Goal: Task Accomplishment & Management: Manage account settings

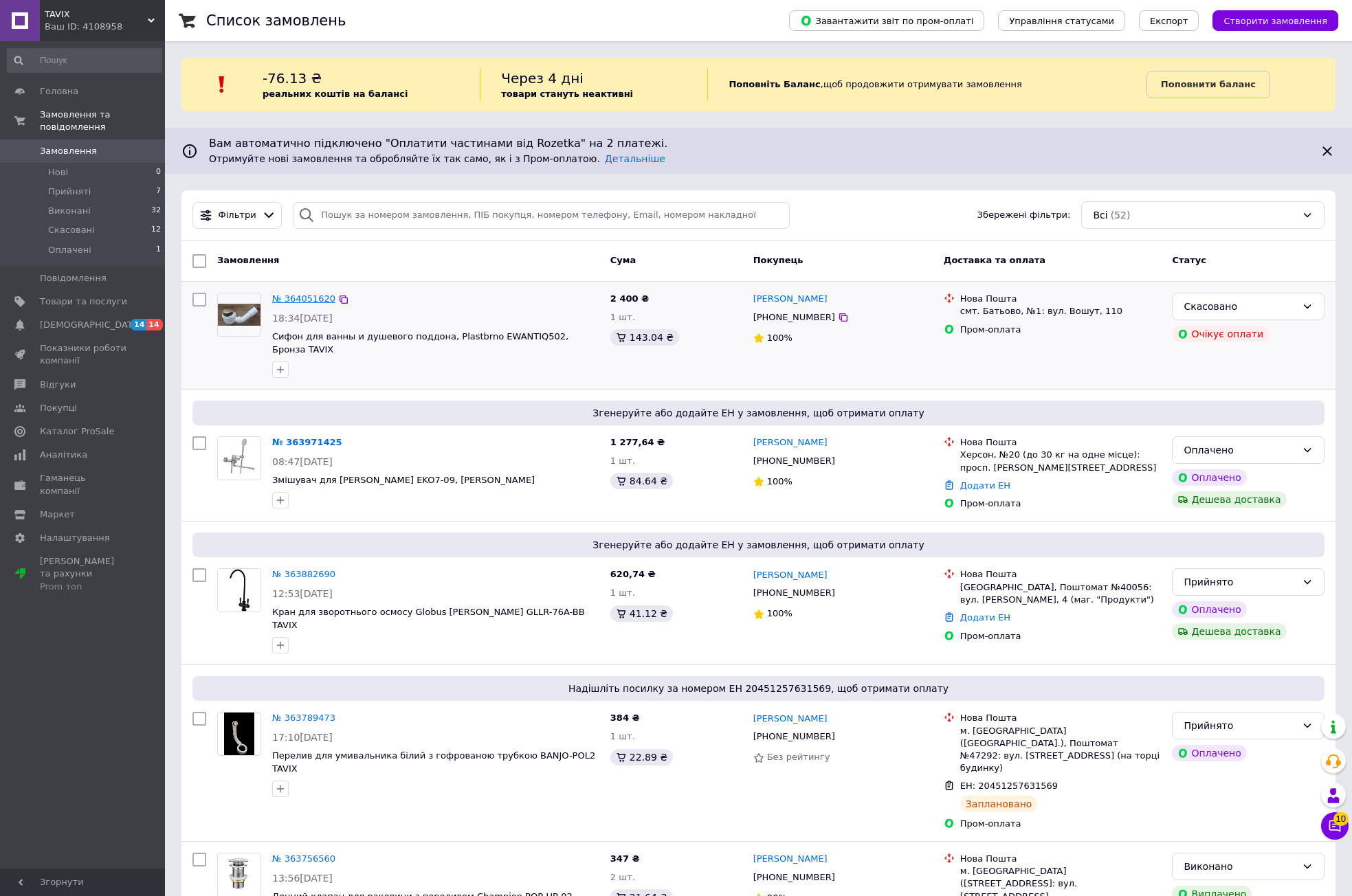
click at [296, 298] on link "№ 364051620" at bounding box center [304, 298] width 64 height 10
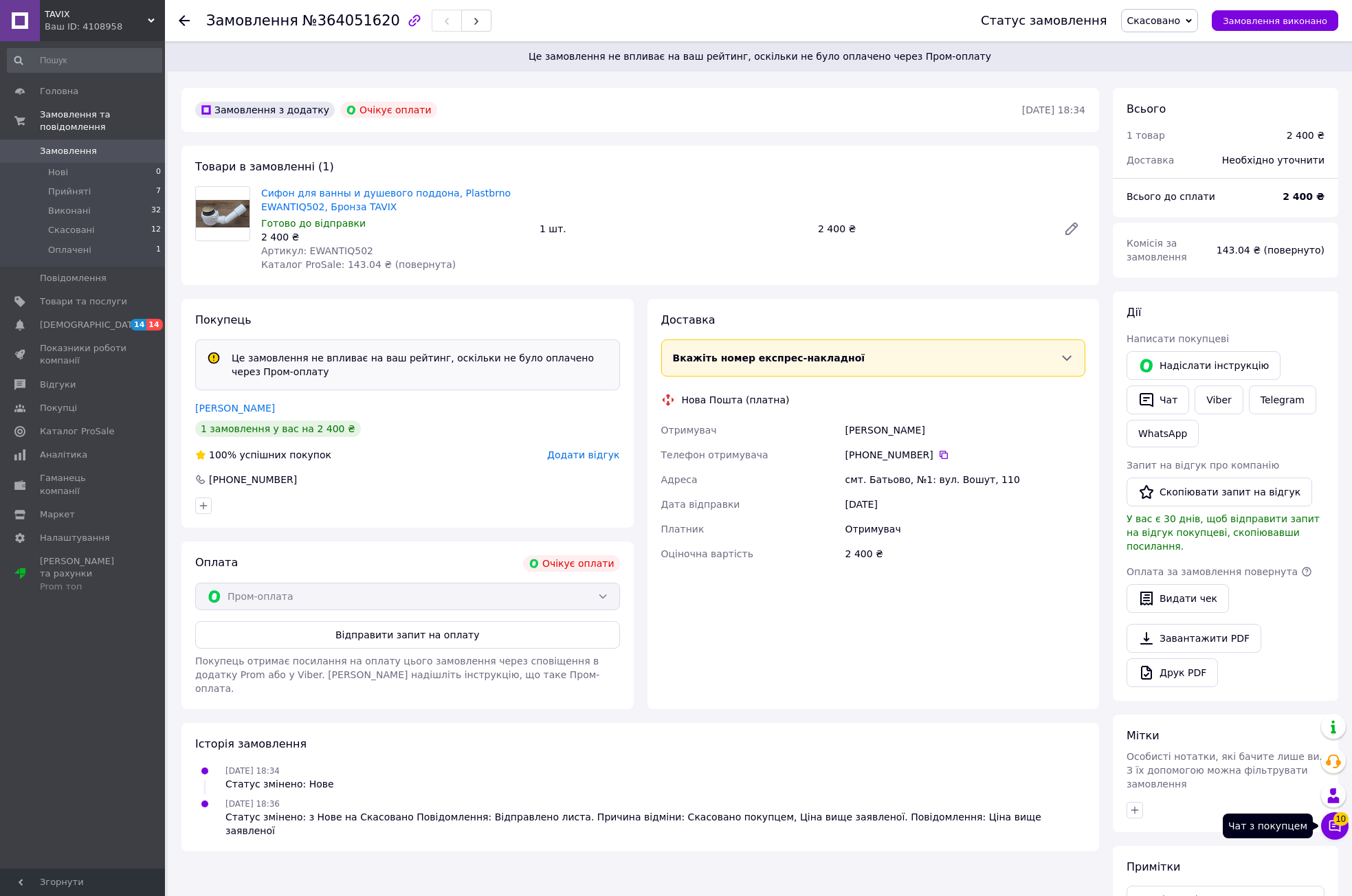
click at [1333, 820] on span "10" at bounding box center [1341, 819] width 15 height 13
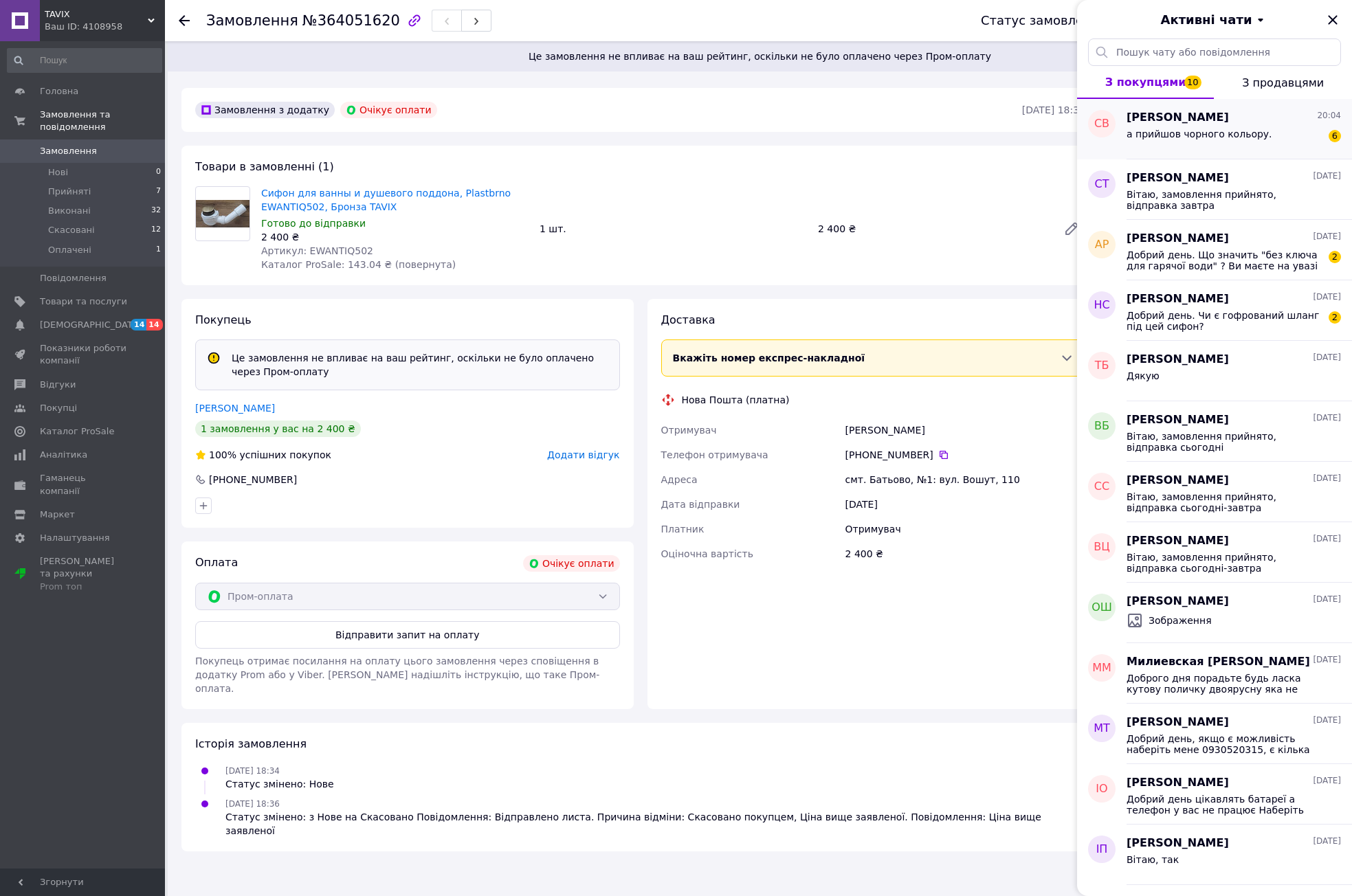
click at [1113, 138] on div "СВ" at bounding box center [1102, 129] width 49 height 61
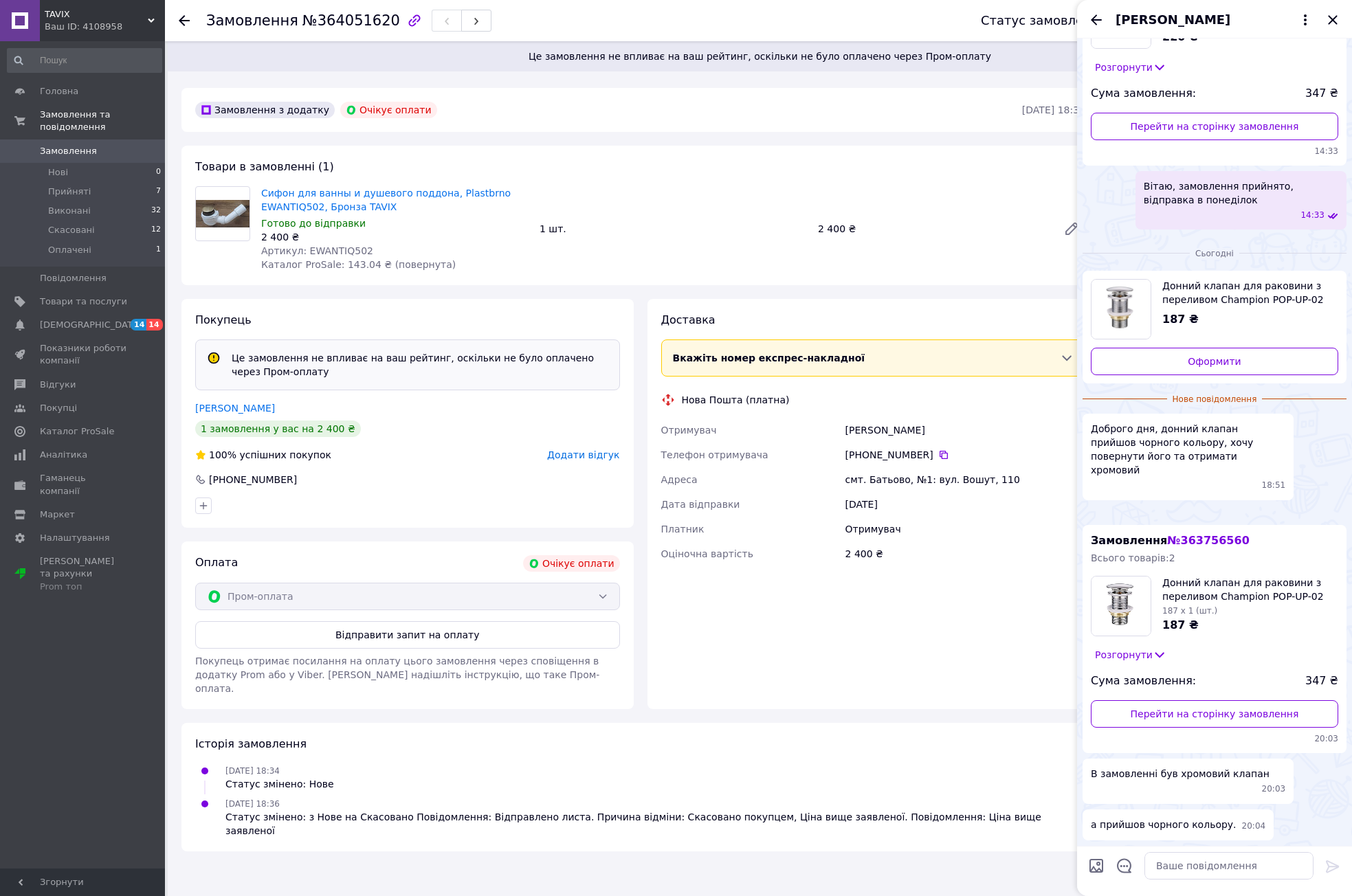
scroll to position [574, 0]
click at [1223, 865] on textarea at bounding box center [1229, 865] width 169 height 28
type textarea "Вітаю, завтра передам складу"
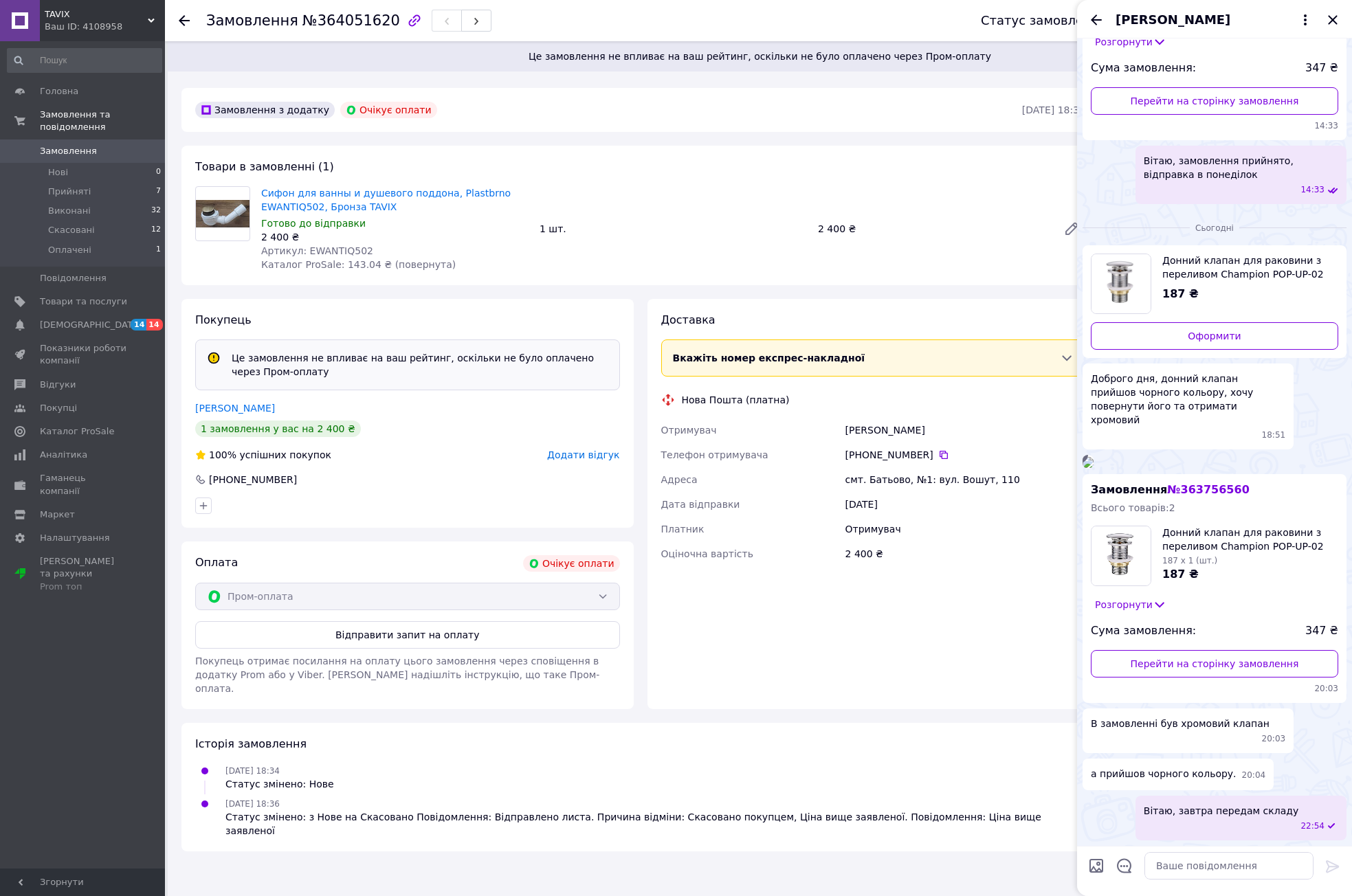
click at [1163, 25] on span "[PERSON_NAME]" at bounding box center [1172, 20] width 114 height 18
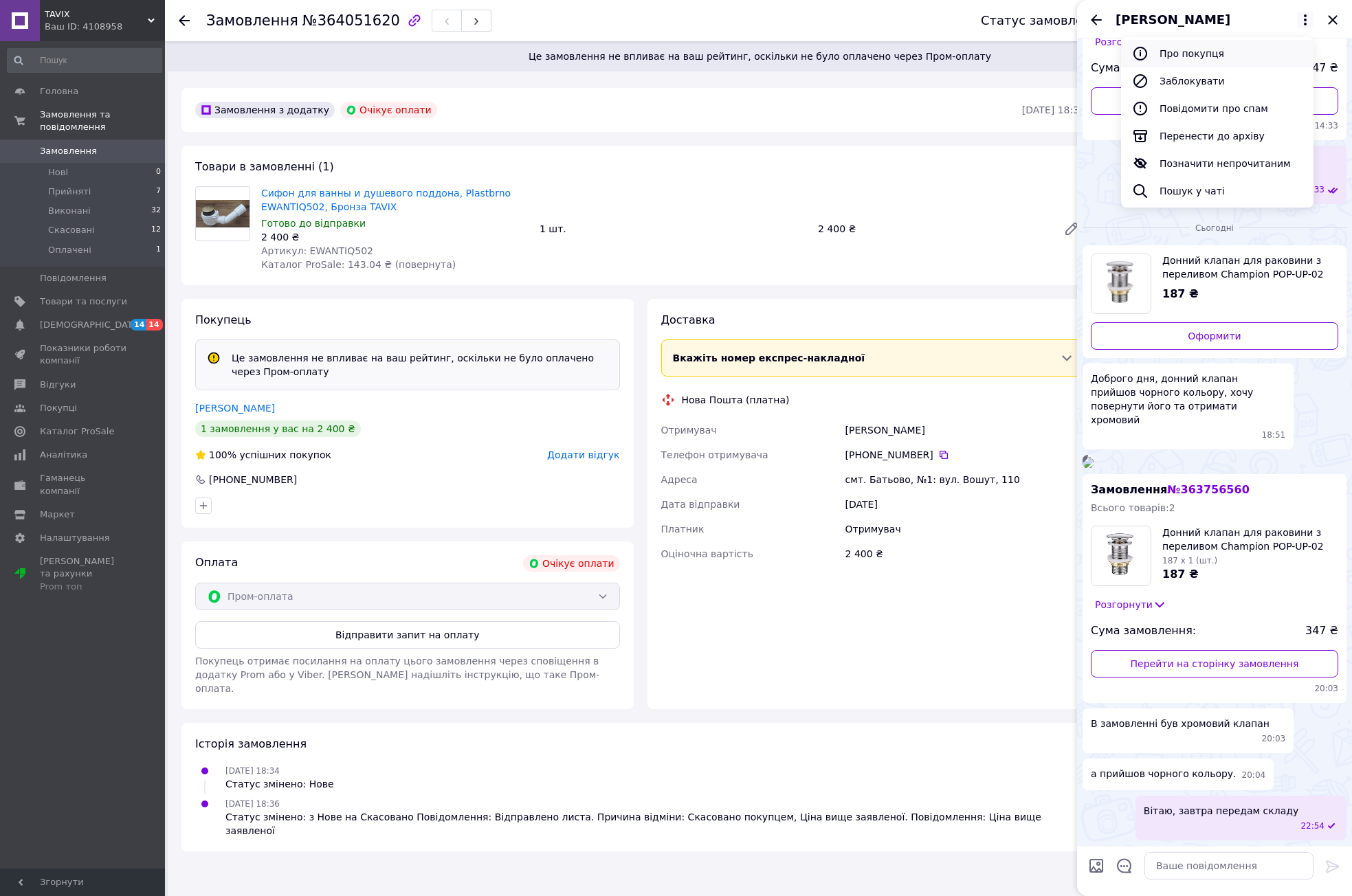
click at [1140, 61] on icon at bounding box center [1140, 54] width 16 height 16
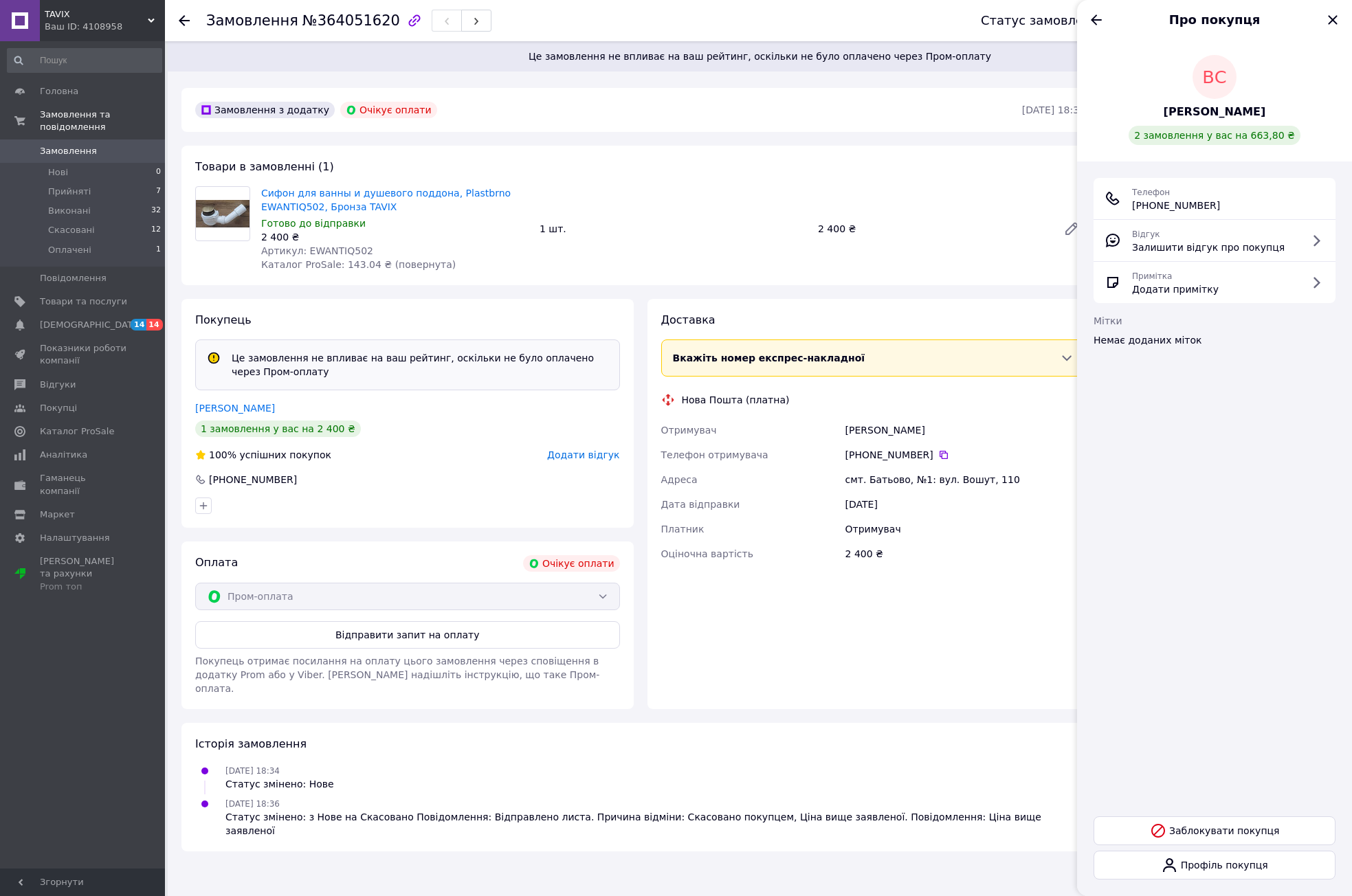
click at [1184, 114] on span "[PERSON_NAME]" at bounding box center [1214, 112] width 103 height 16
click at [345, 251] on span "Артикул: EWANTIQ502" at bounding box center [317, 251] width 112 height 11
copy span "EWANTIQ502"
click at [1338, 20] on icon "Закрити" at bounding box center [1333, 20] width 16 height 16
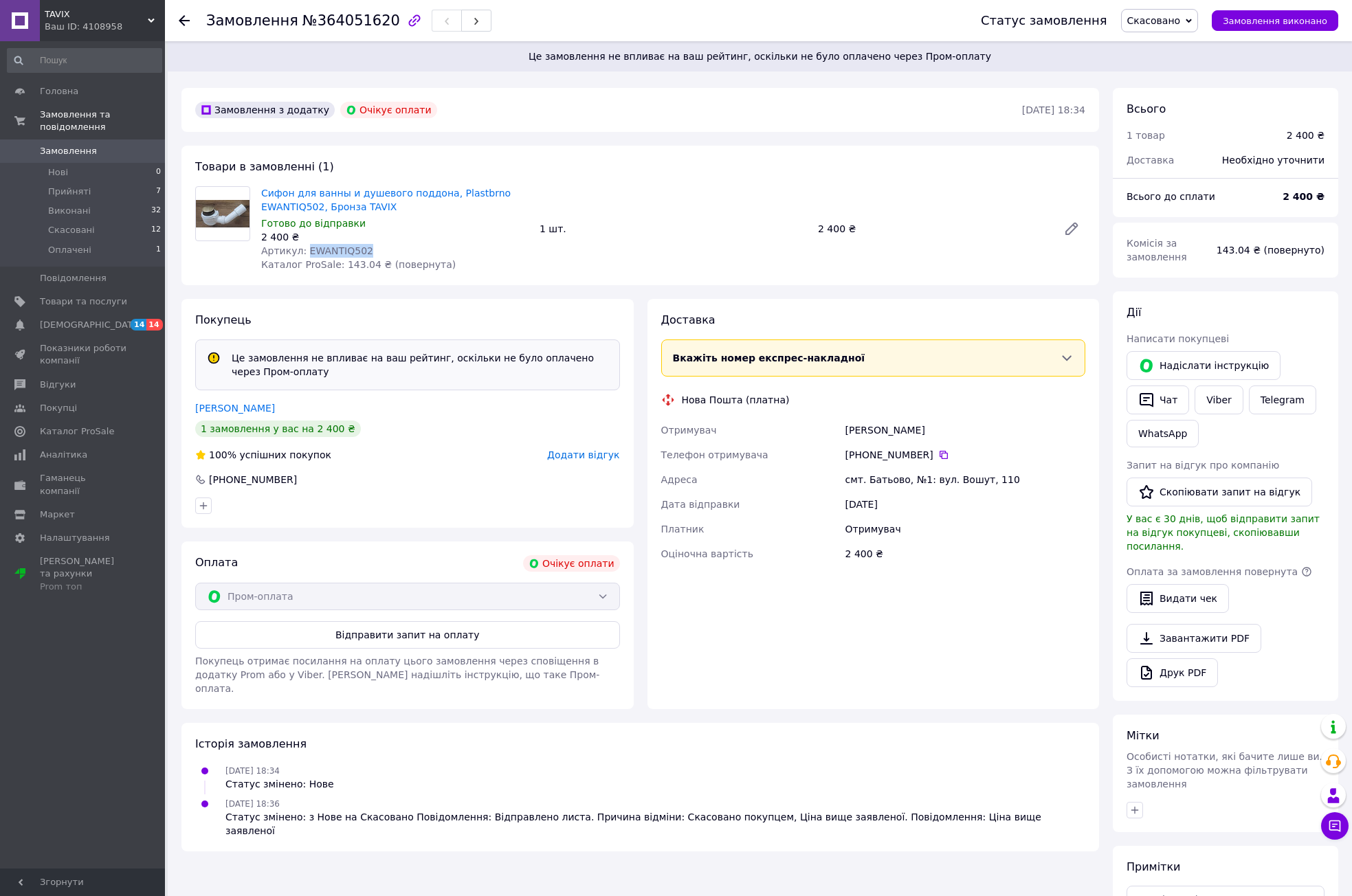
click at [88, 145] on span "Замовлення" at bounding box center [68, 151] width 57 height 13
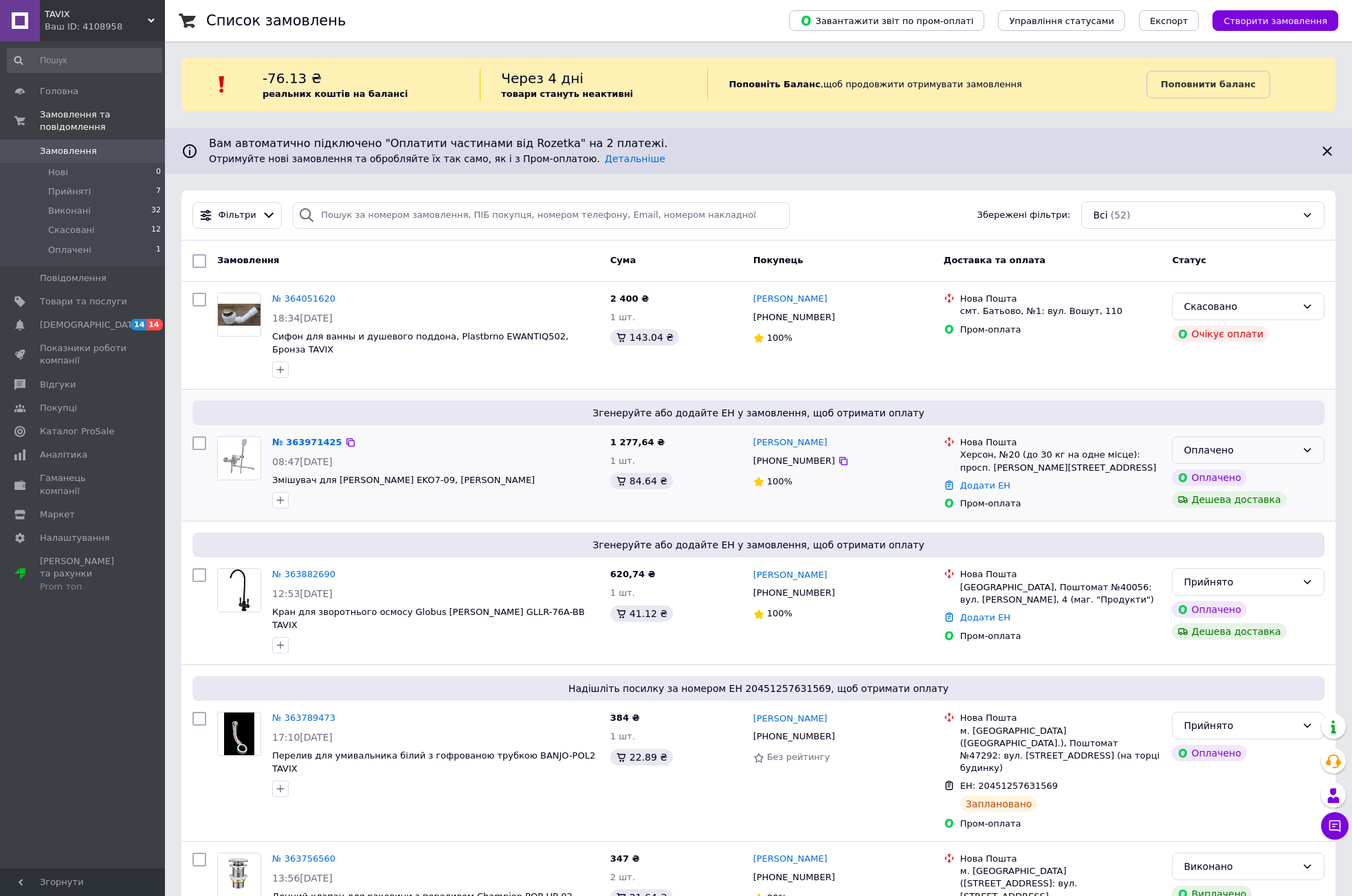
click at [1268, 443] on div "Оплачено" at bounding box center [1240, 450] width 113 height 15
click at [1241, 461] on li "Прийнято" at bounding box center [1248, 466] width 151 height 25
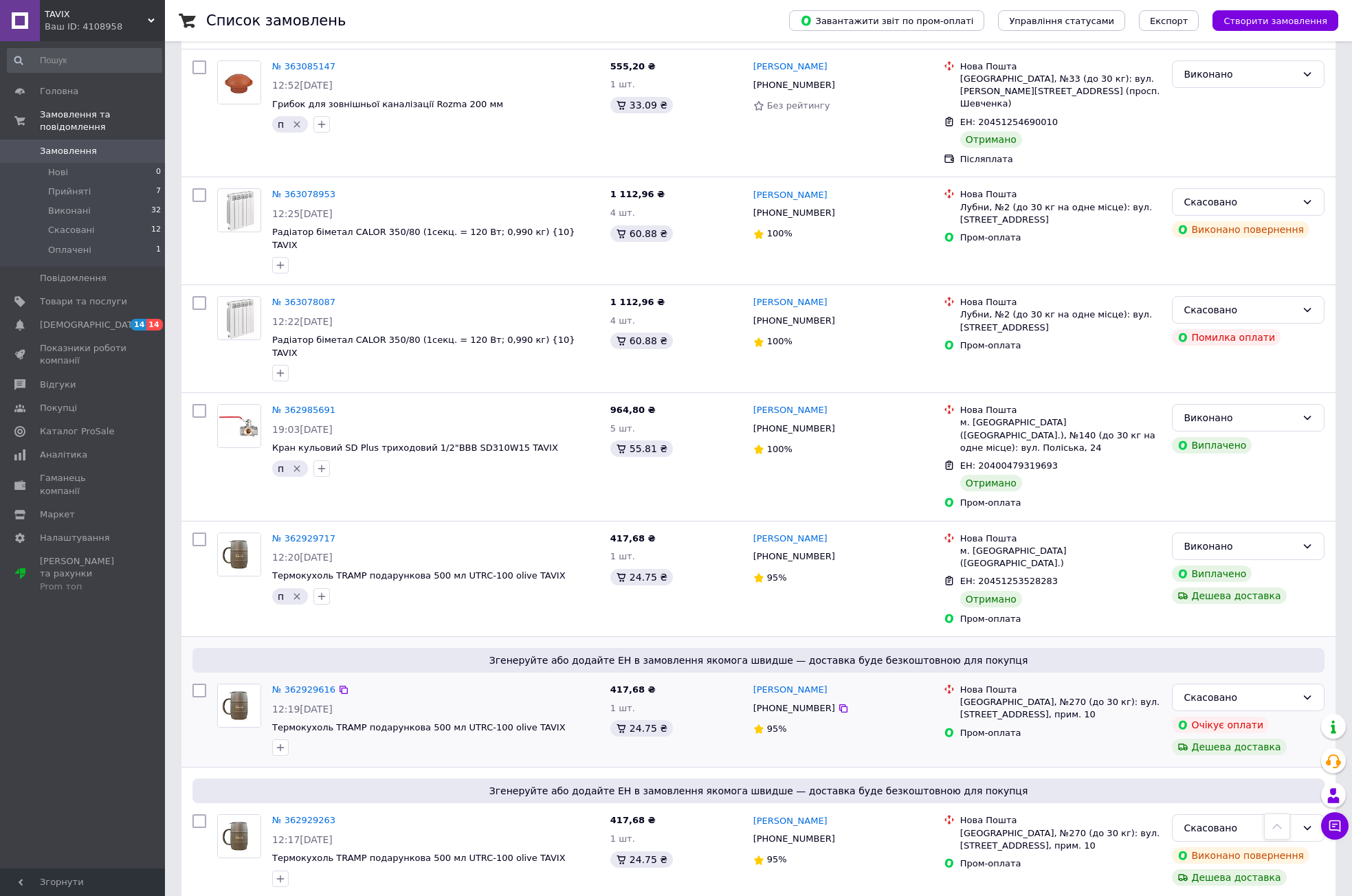
scroll to position [1768, 0]
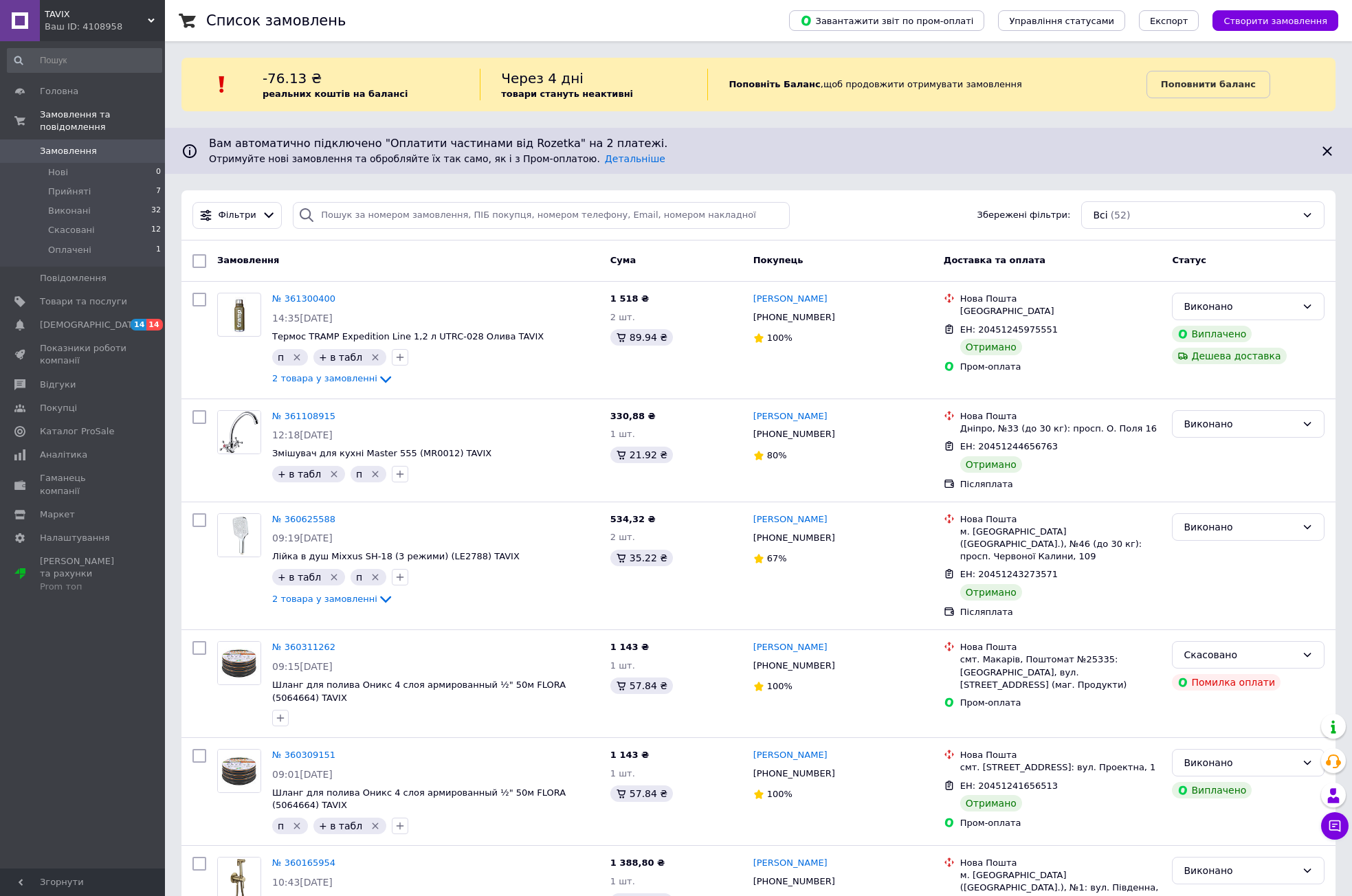
click at [125, 145] on span "Замовлення" at bounding box center [83, 151] width 88 height 13
click at [377, 250] on div "Замовлення" at bounding box center [409, 261] width 394 height 25
click at [367, 212] on input "search" at bounding box center [541, 215] width 497 height 27
paste input "362985691"
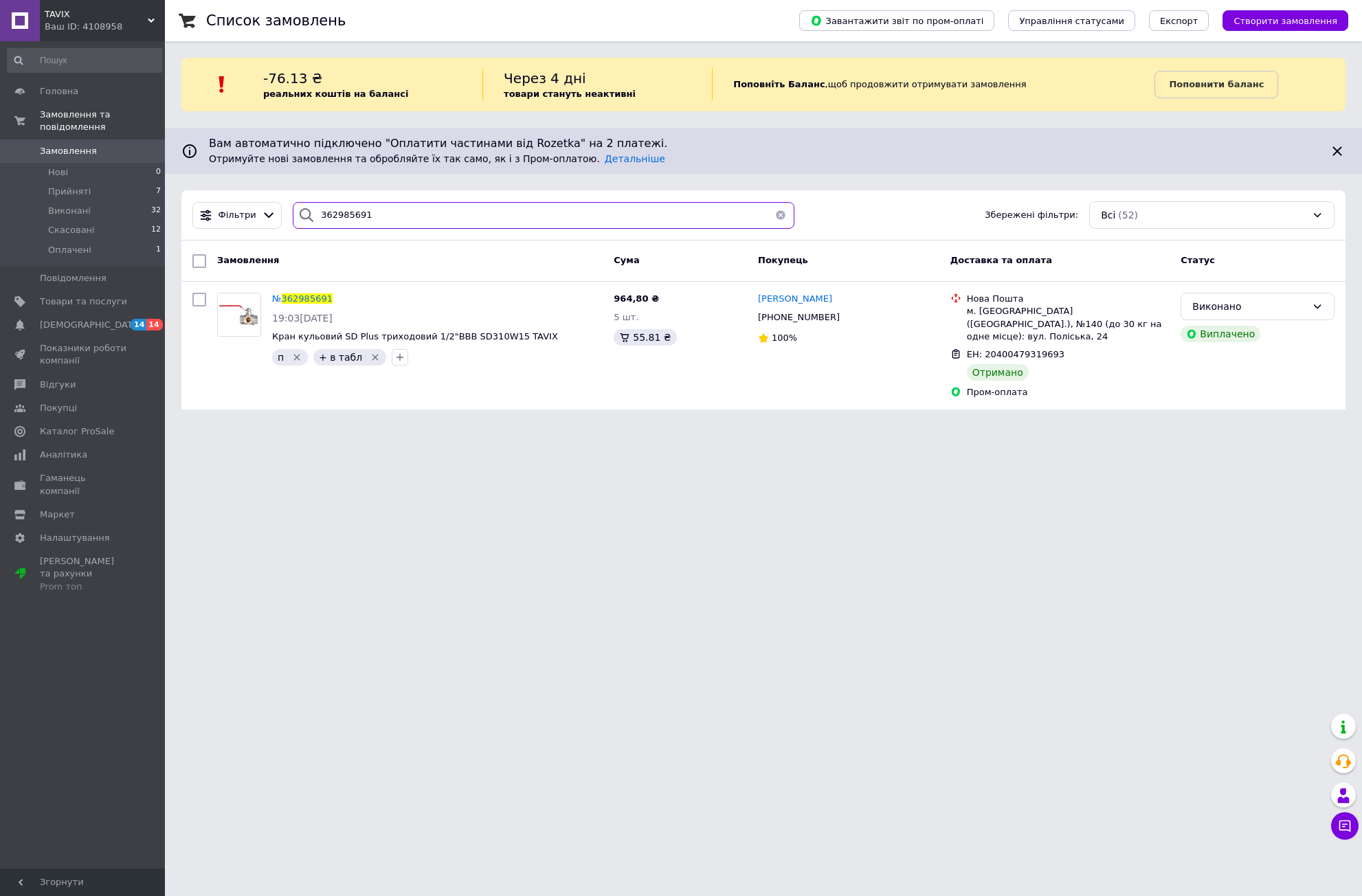
type input "362985691"
click at [80, 145] on span "Замовлення" at bounding box center [68, 151] width 57 height 13
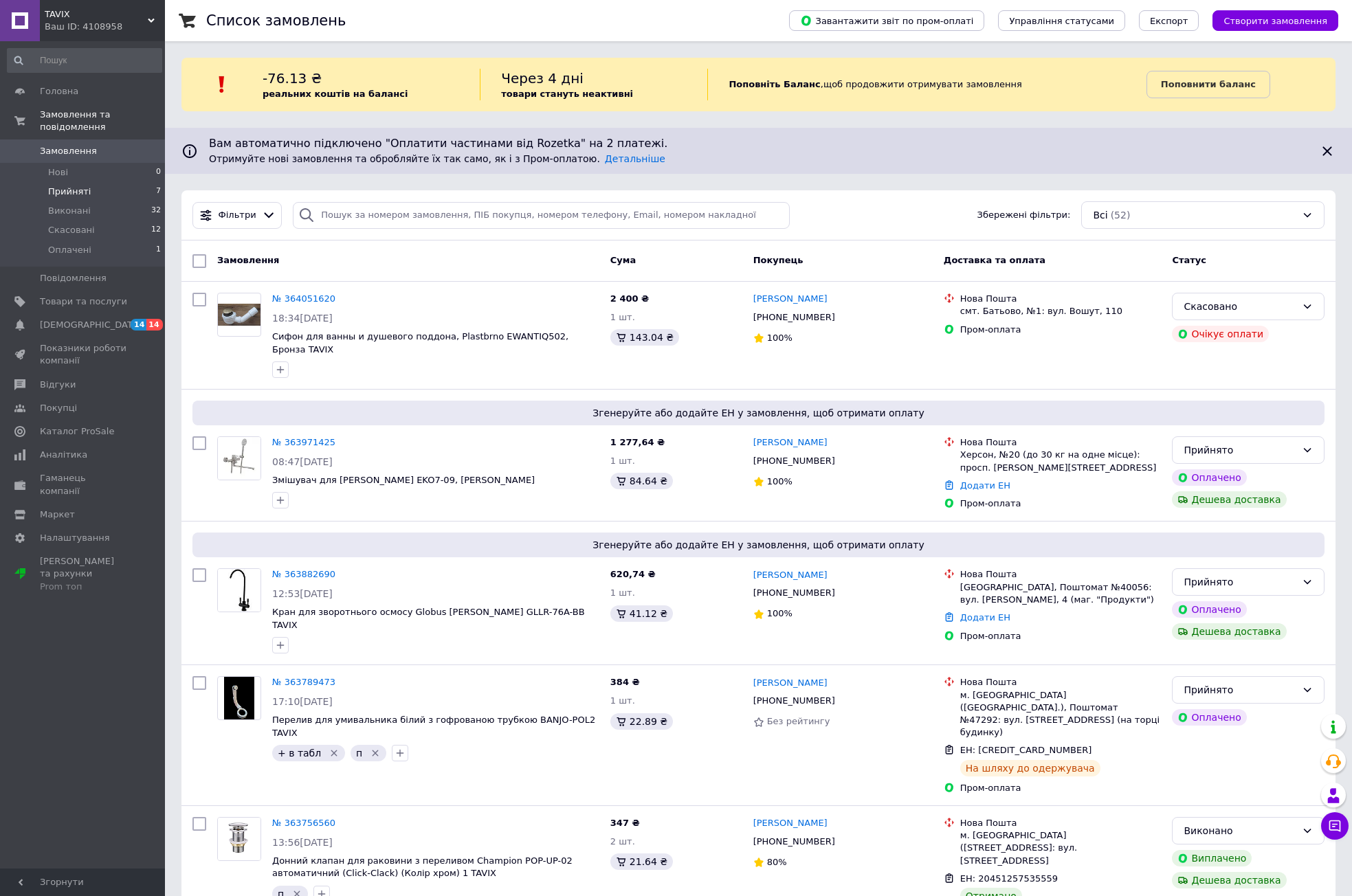
click at [104, 182] on li "Прийняті 7" at bounding box center [85, 191] width 169 height 19
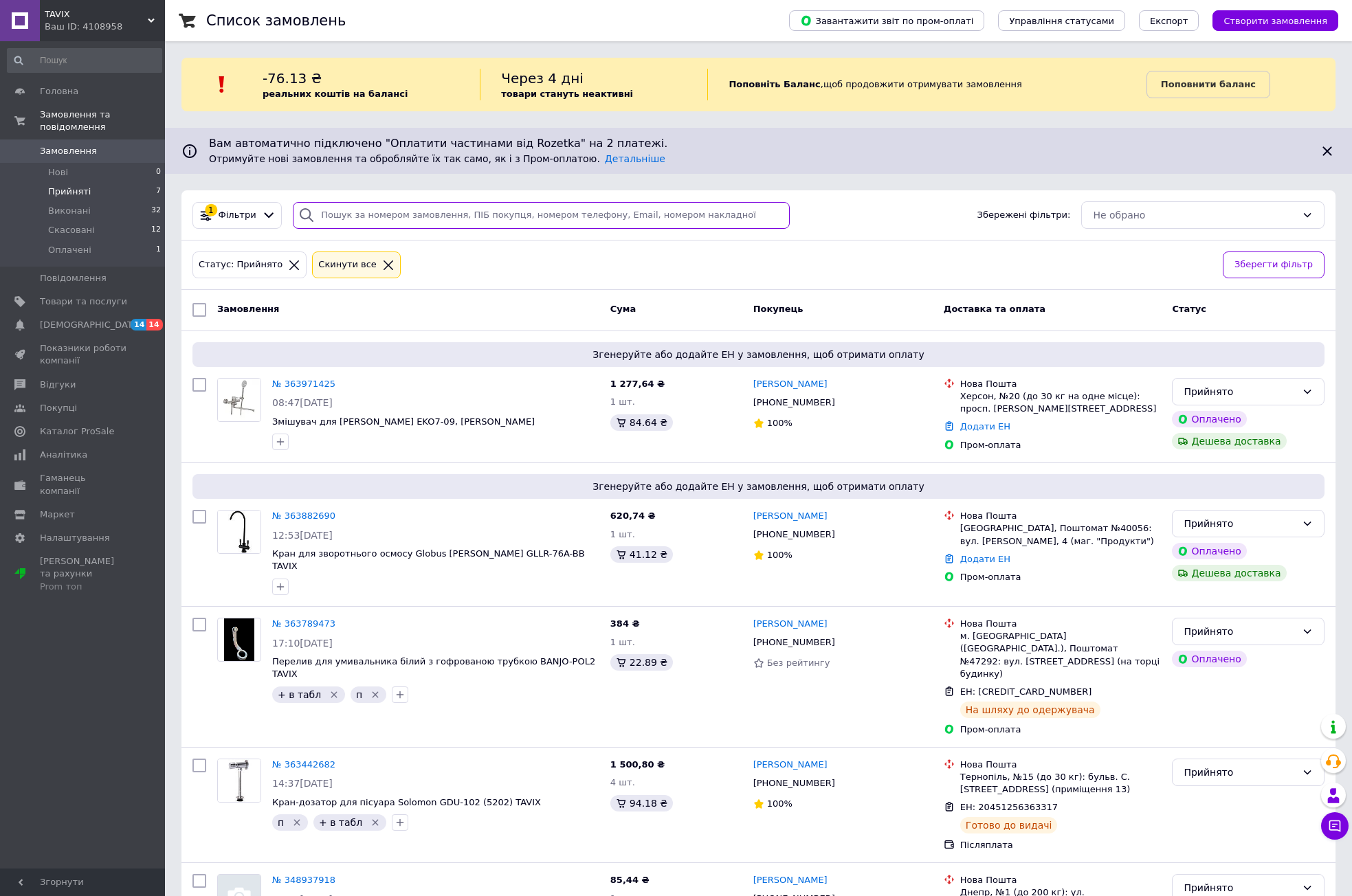
click at [381, 209] on input "search" at bounding box center [541, 215] width 497 height 27
paste input "363254983"
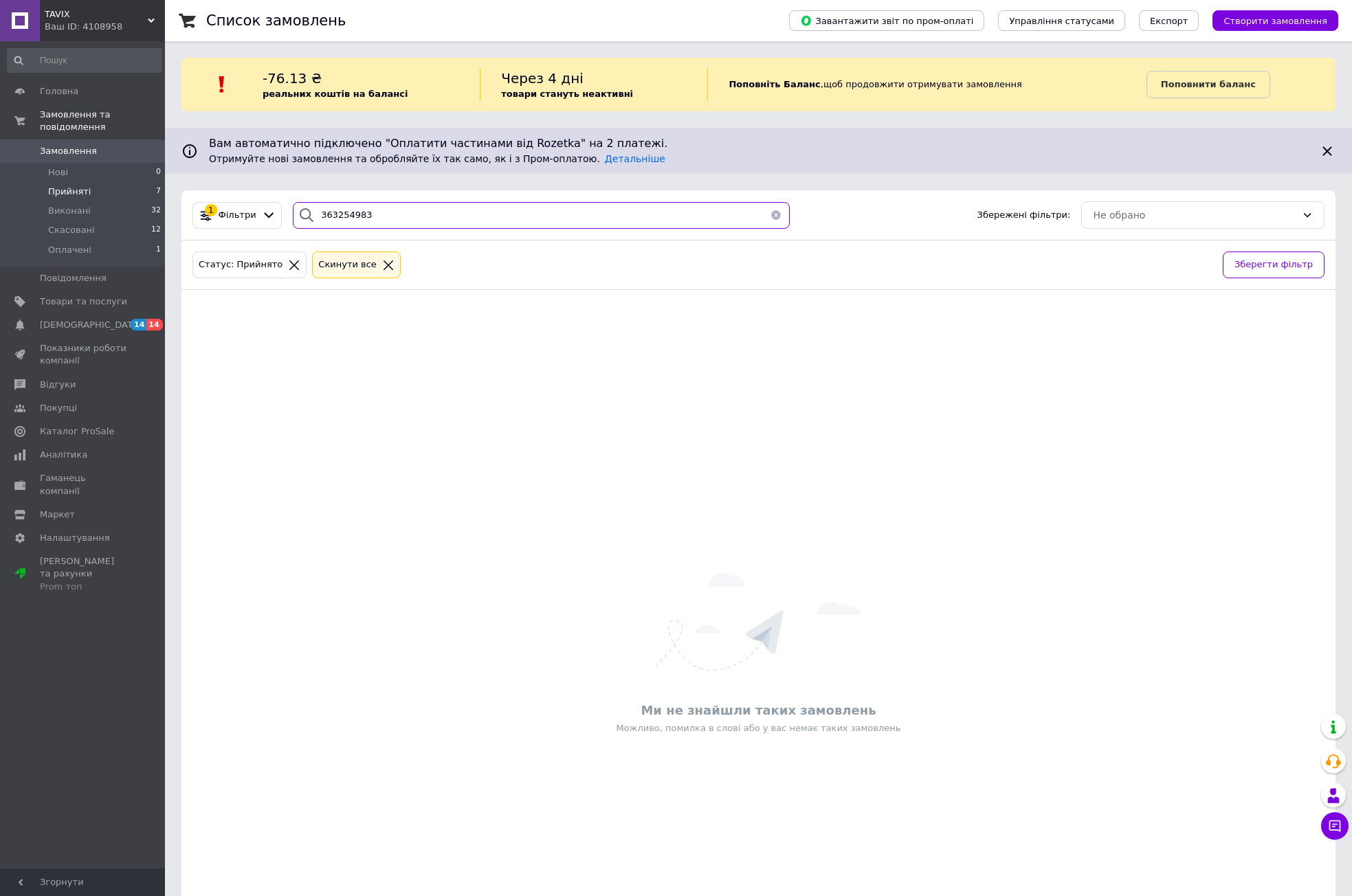
type input "363254983"
click at [93, 145] on span "Замовлення" at bounding box center [83, 151] width 88 height 13
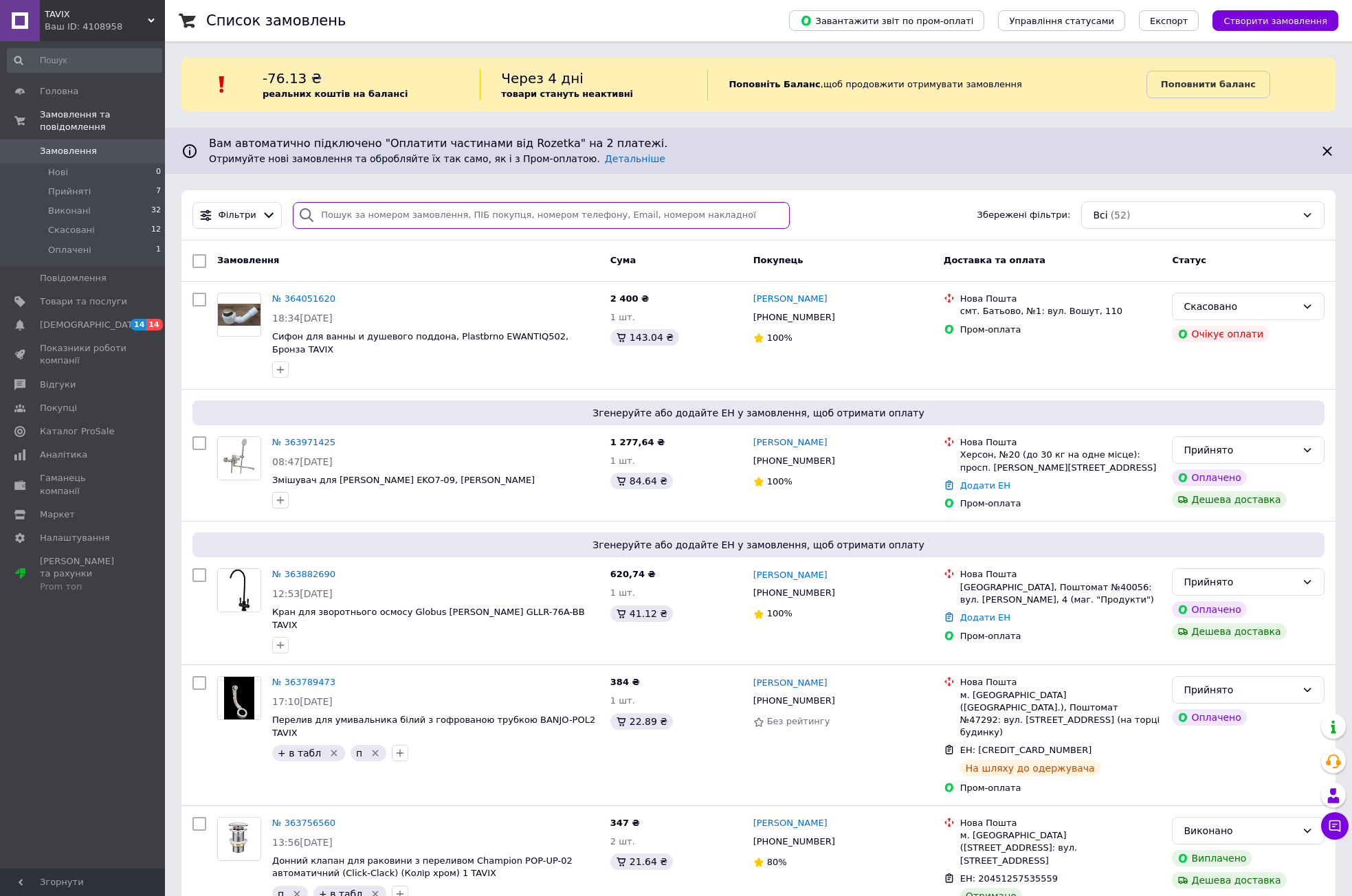
click at [388, 216] on input "search" at bounding box center [541, 215] width 497 height 27
paste input "363254983"
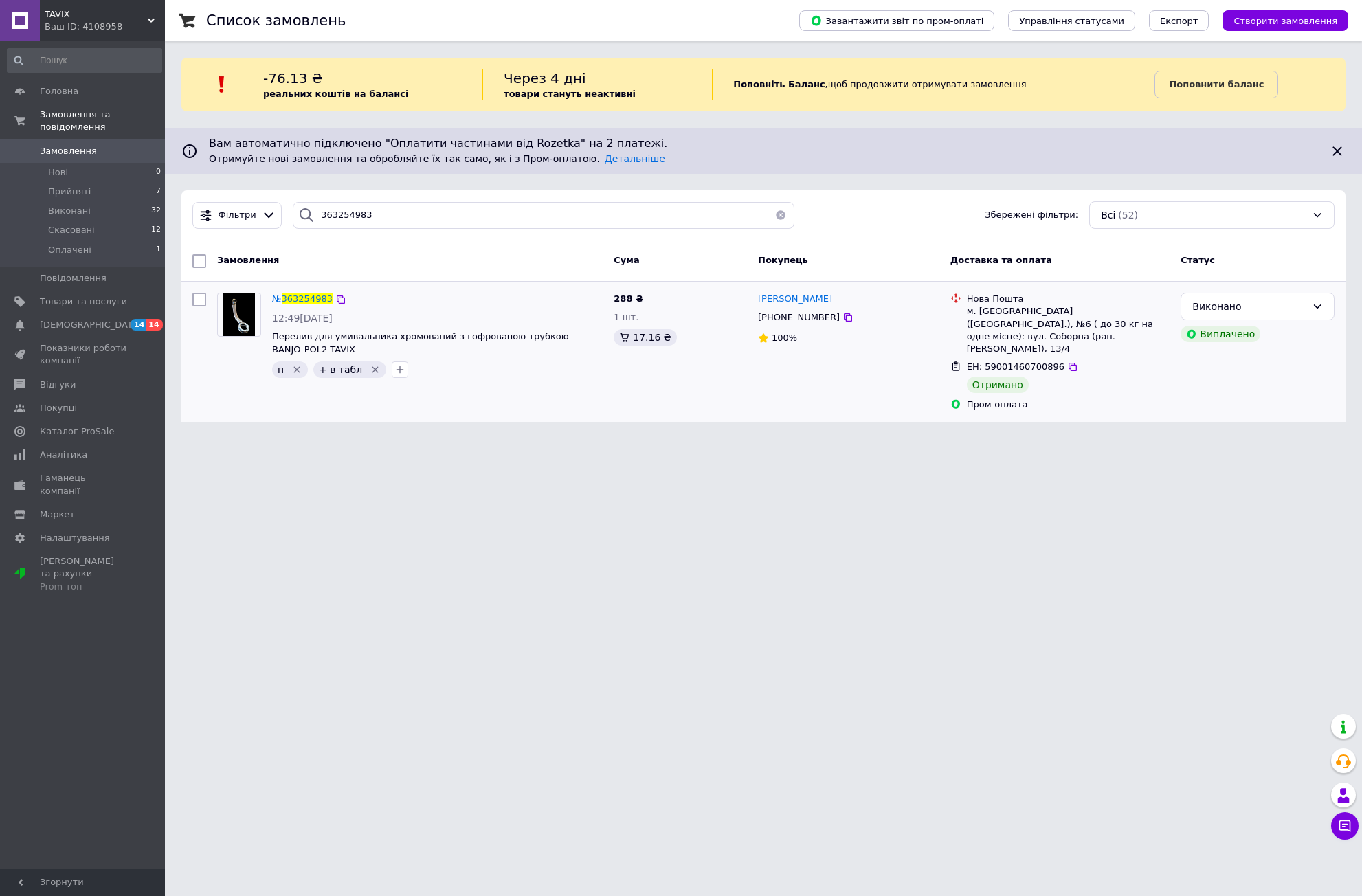
click at [774, 315] on span "[PHONE_NUMBER]" at bounding box center [798, 317] width 82 height 10
copy span "380675106221"
drag, startPoint x: 339, startPoint y: 212, endPoint x: 28, endPoint y: 226, distance: 311.3
click at [105, 224] on div "TAVIX Ваш ID: 4108958 Кабінет покупця Перевірити стан системи Сторінка на марке…" at bounding box center [681, 219] width 1362 height 438
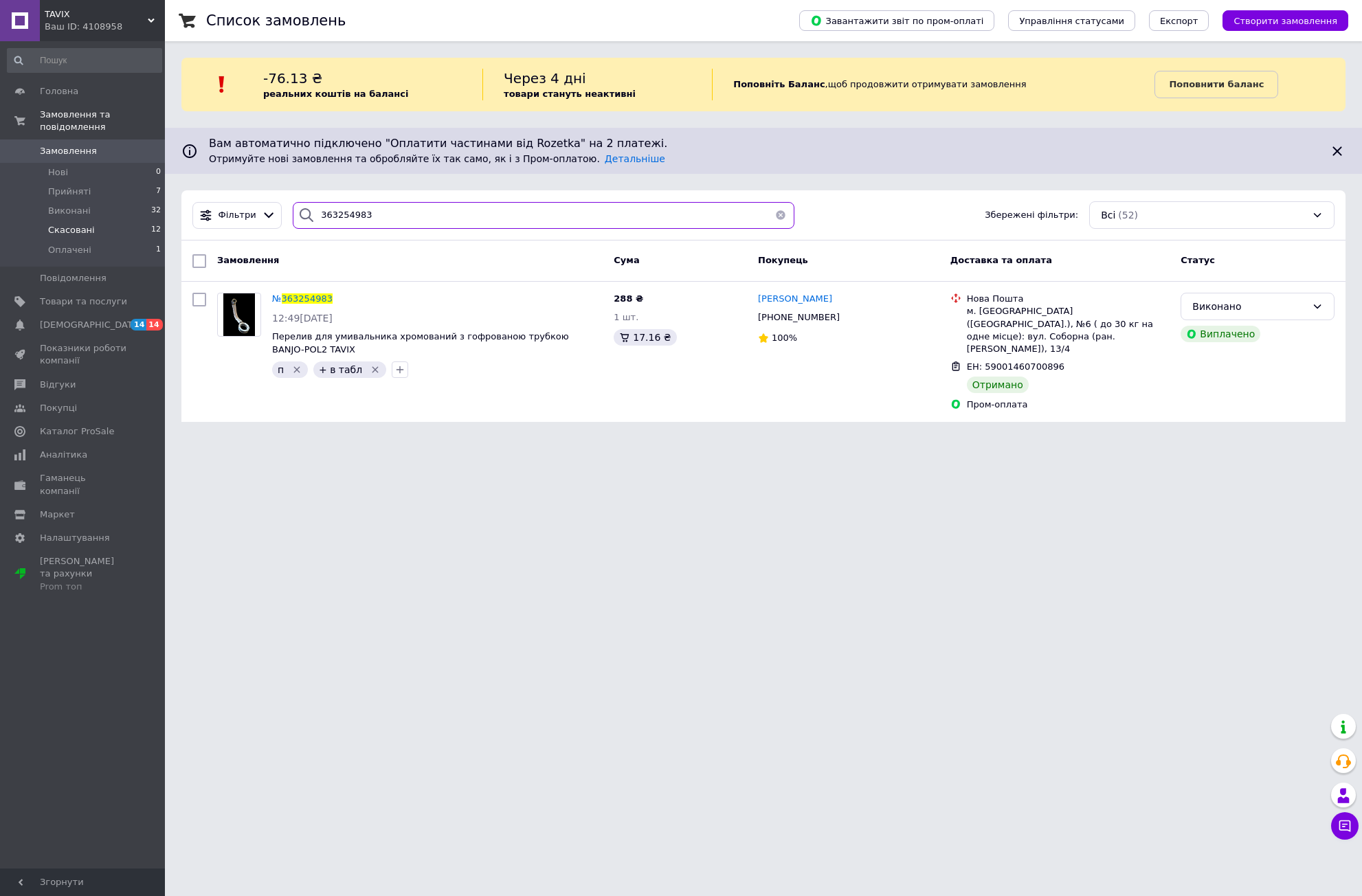
paste input "71404"
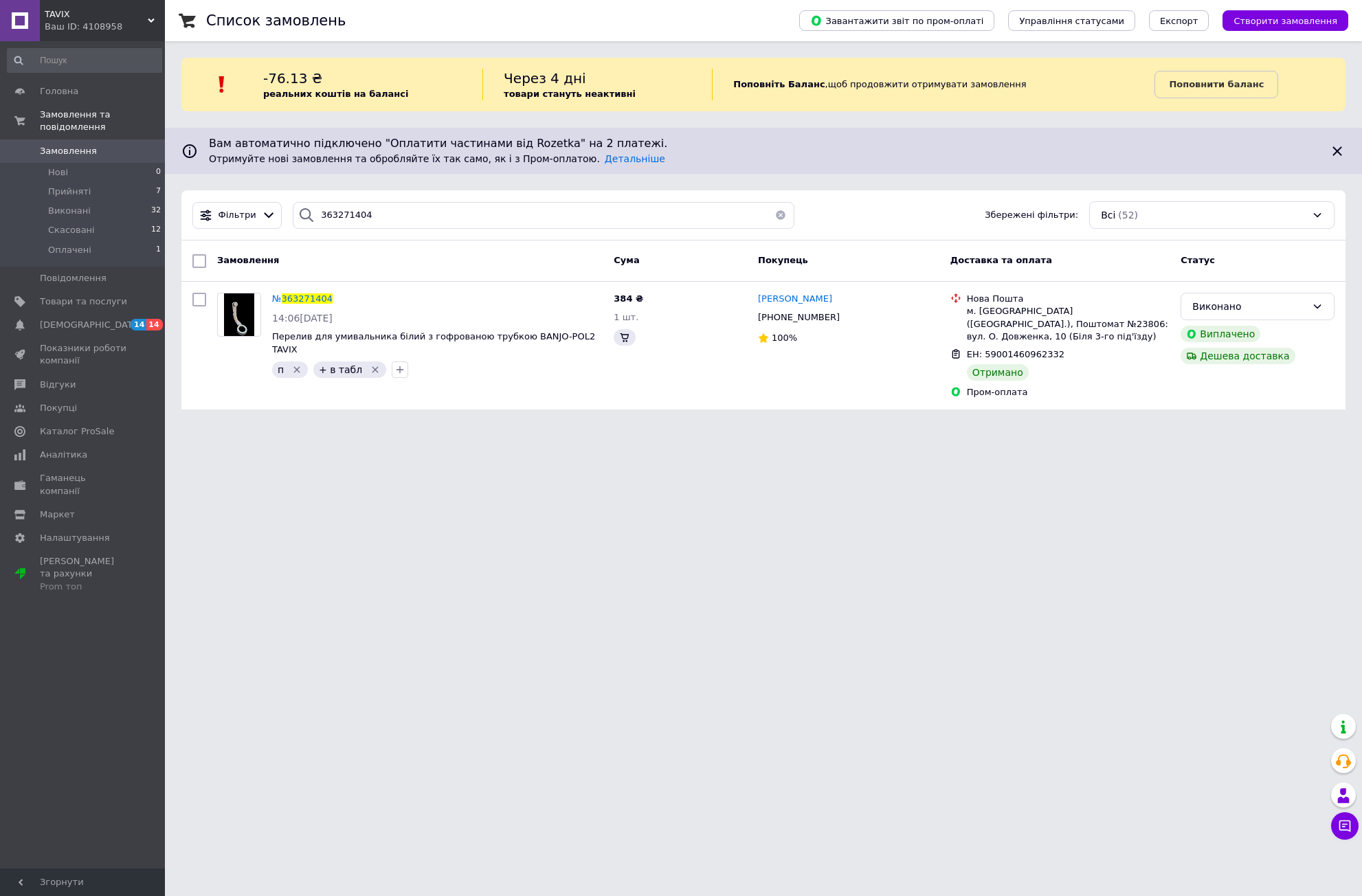
click at [790, 318] on span "[PHONE_NUMBER]" at bounding box center [798, 317] width 82 height 10
copy span "380679202701"
drag, startPoint x: 336, startPoint y: 227, endPoint x: 102, endPoint y: 230, distance: 234.0
click at [162, 235] on div "TAVIX Ваш ID: 4108958 Кабінет покупця Перевірити стан системи Сторінка на марке…" at bounding box center [681, 213] width 1362 height 426
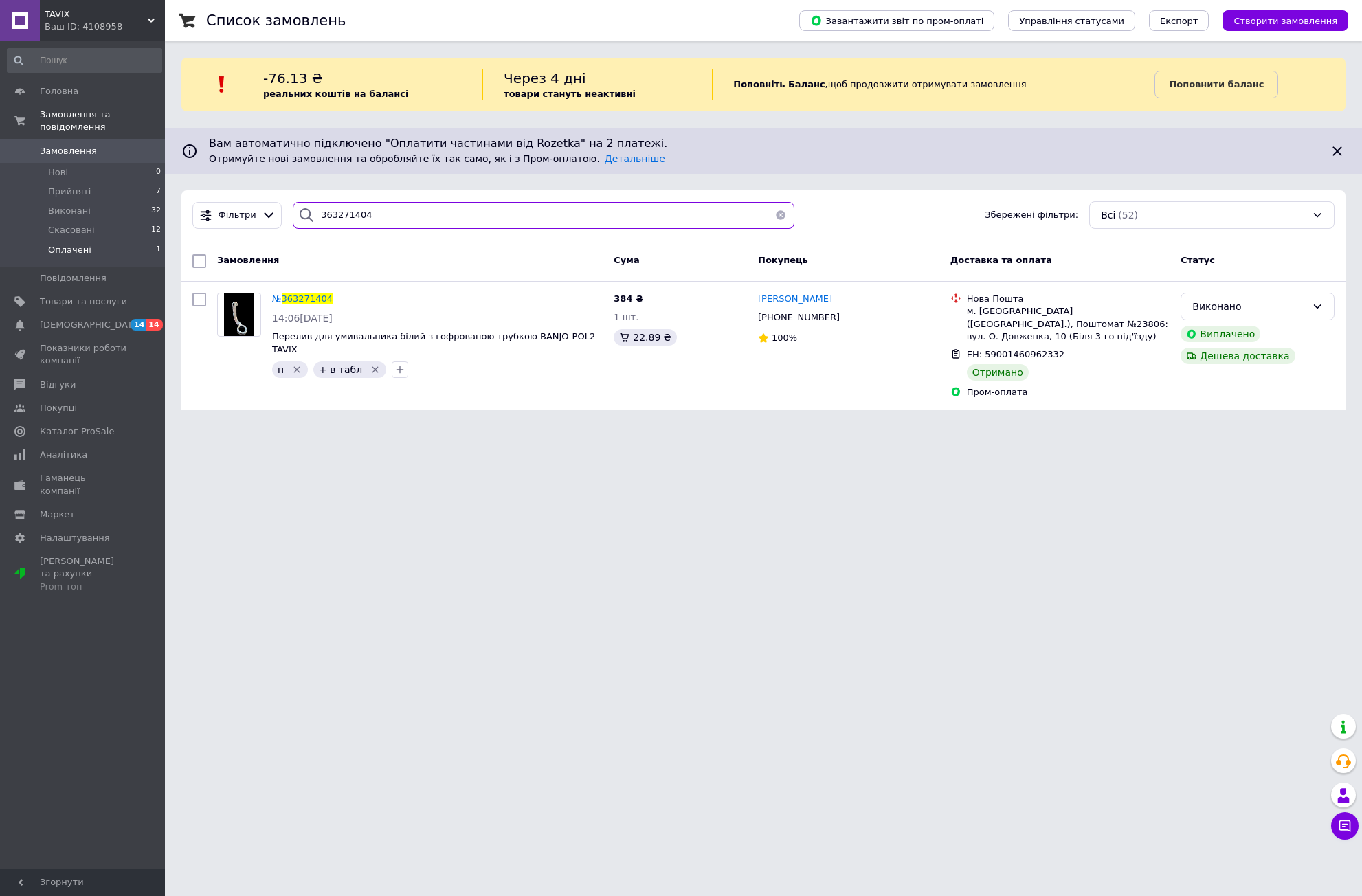
paste input "789473"
type input "363789473"
click at [785, 319] on span "[PHONE_NUMBER]" at bounding box center [798, 317] width 82 height 10
copy span "380637824036"
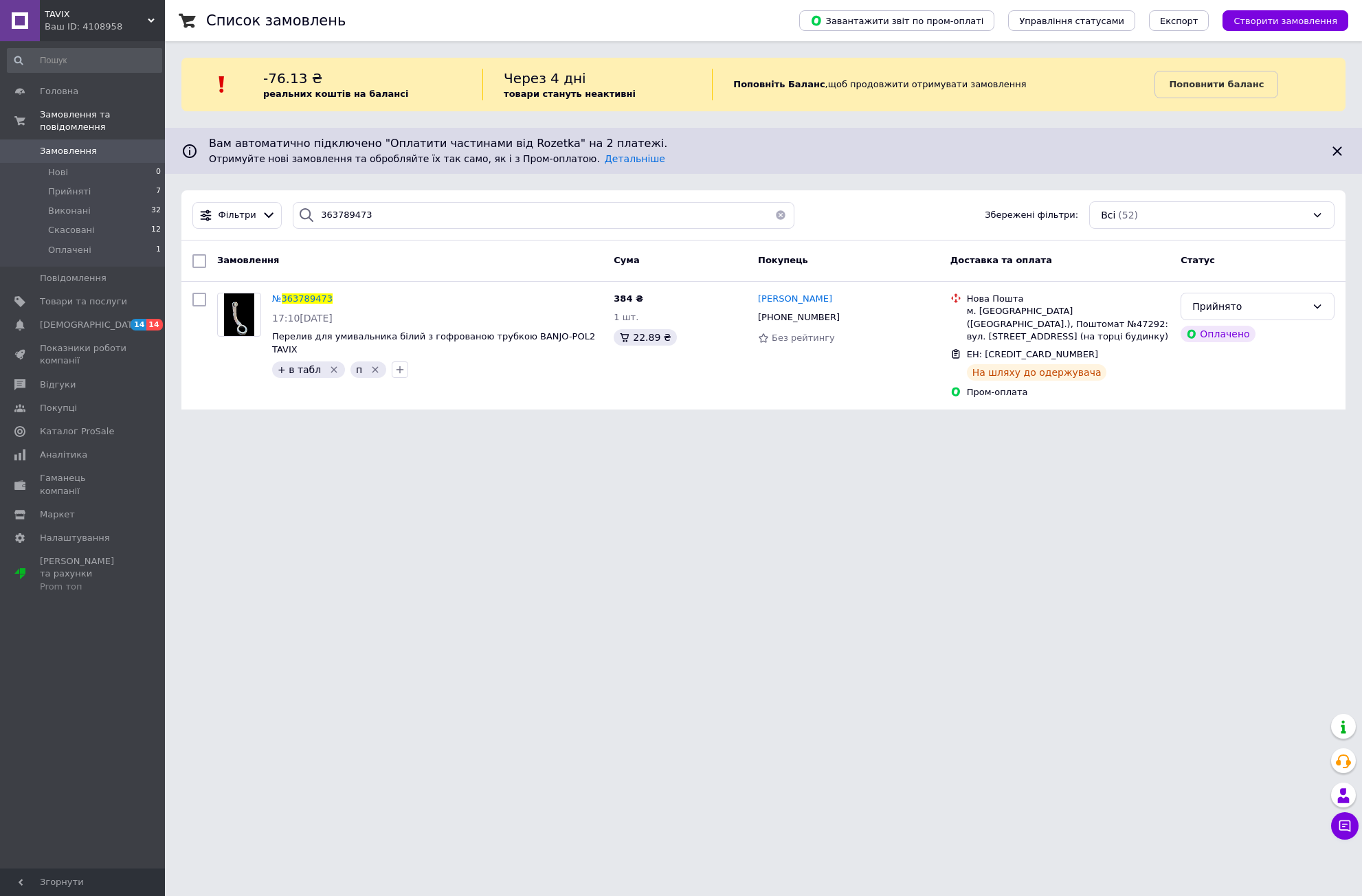
click at [420, 426] on html "TAVIX Ваш ID: 4108958 Кабінет покупця Перевірити стан системи Сторінка на марке…" at bounding box center [681, 213] width 1362 height 426
click at [82, 244] on span "Оплачені" at bounding box center [70, 250] width 43 height 13
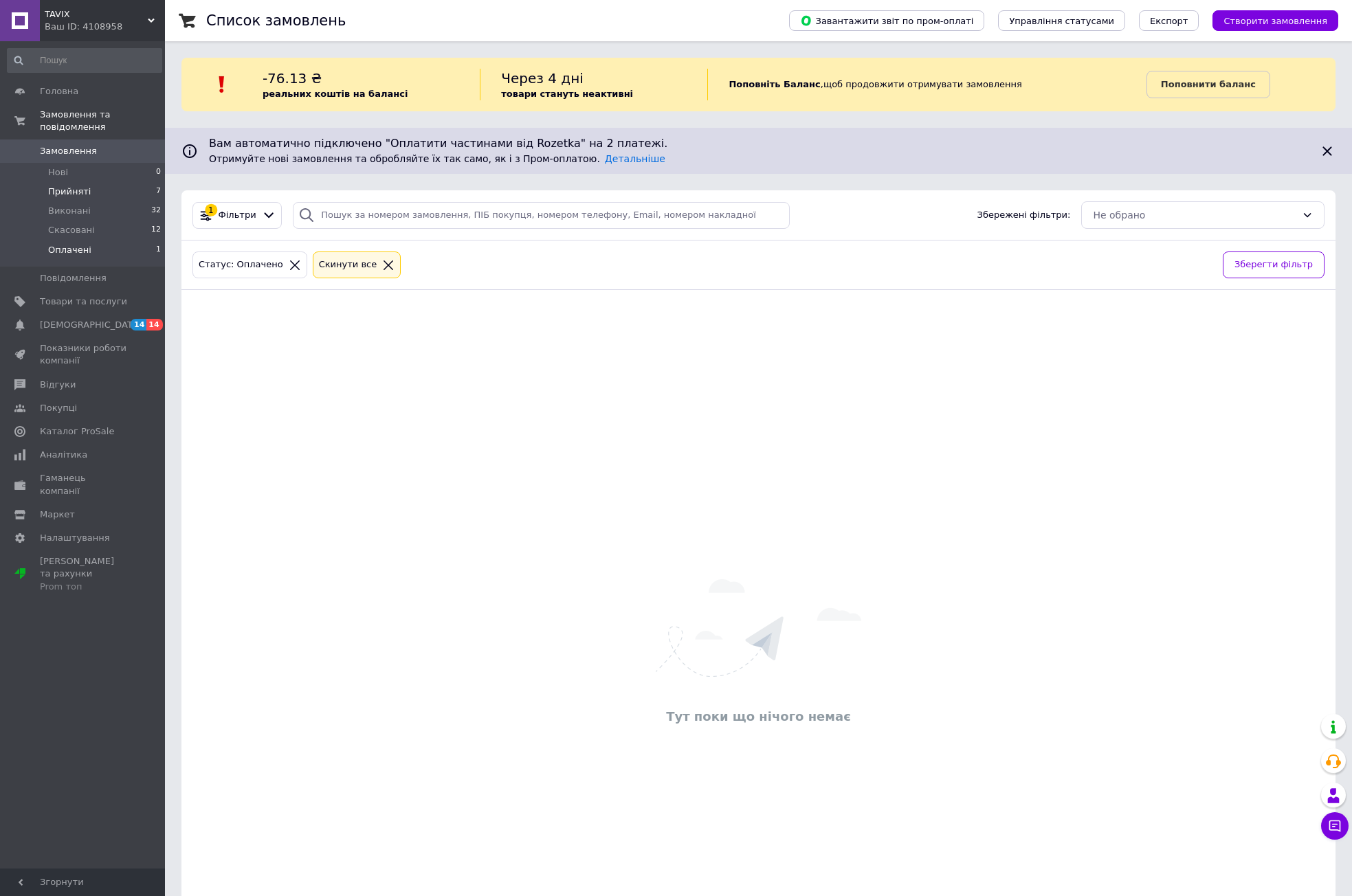
click at [92, 182] on li "Прийняті 7" at bounding box center [85, 191] width 169 height 19
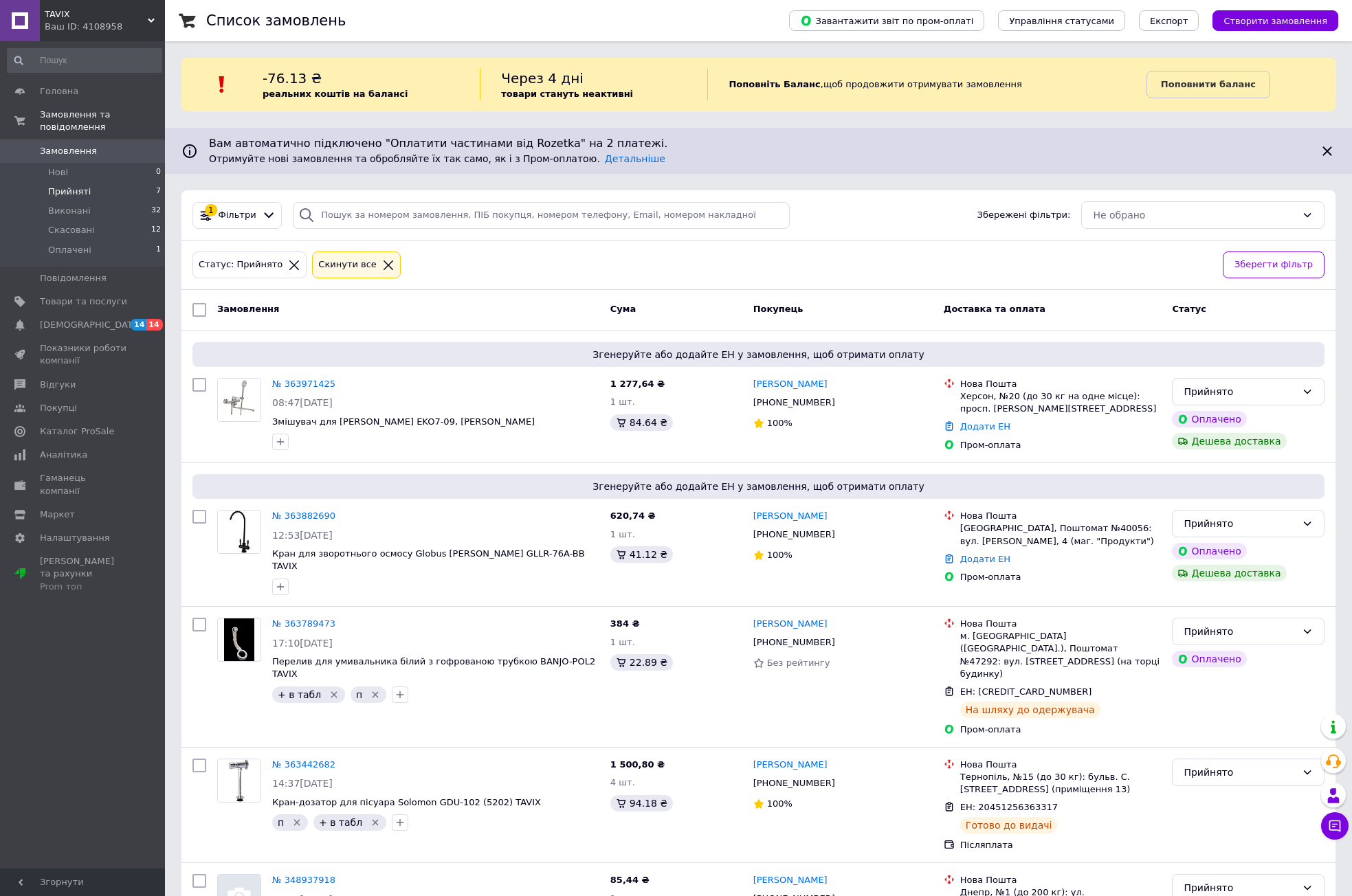
click at [106, 145] on span "Замовлення" at bounding box center [83, 151] width 88 height 13
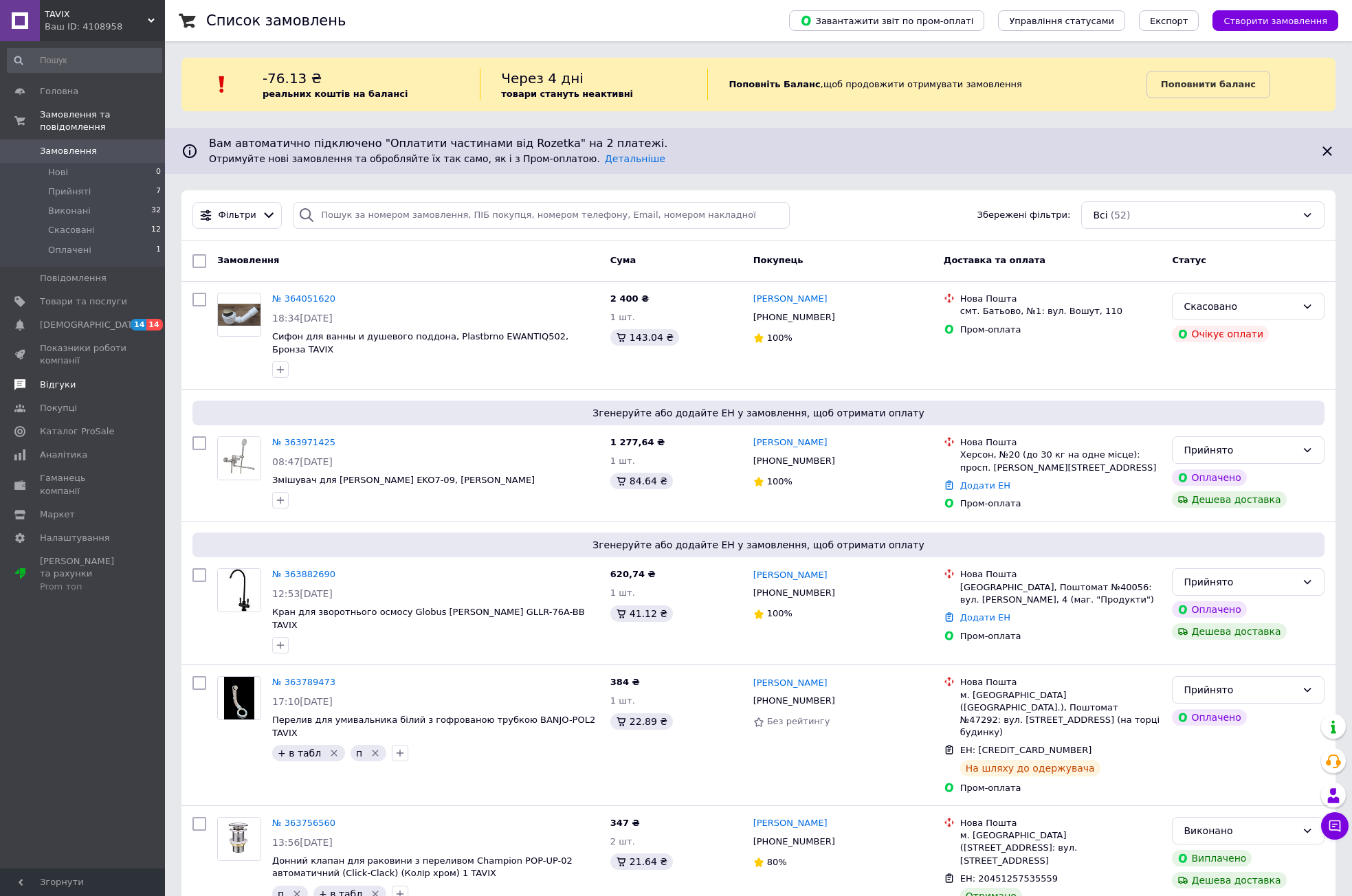
click at [30, 378] on span at bounding box center [19, 384] width 40 height 13
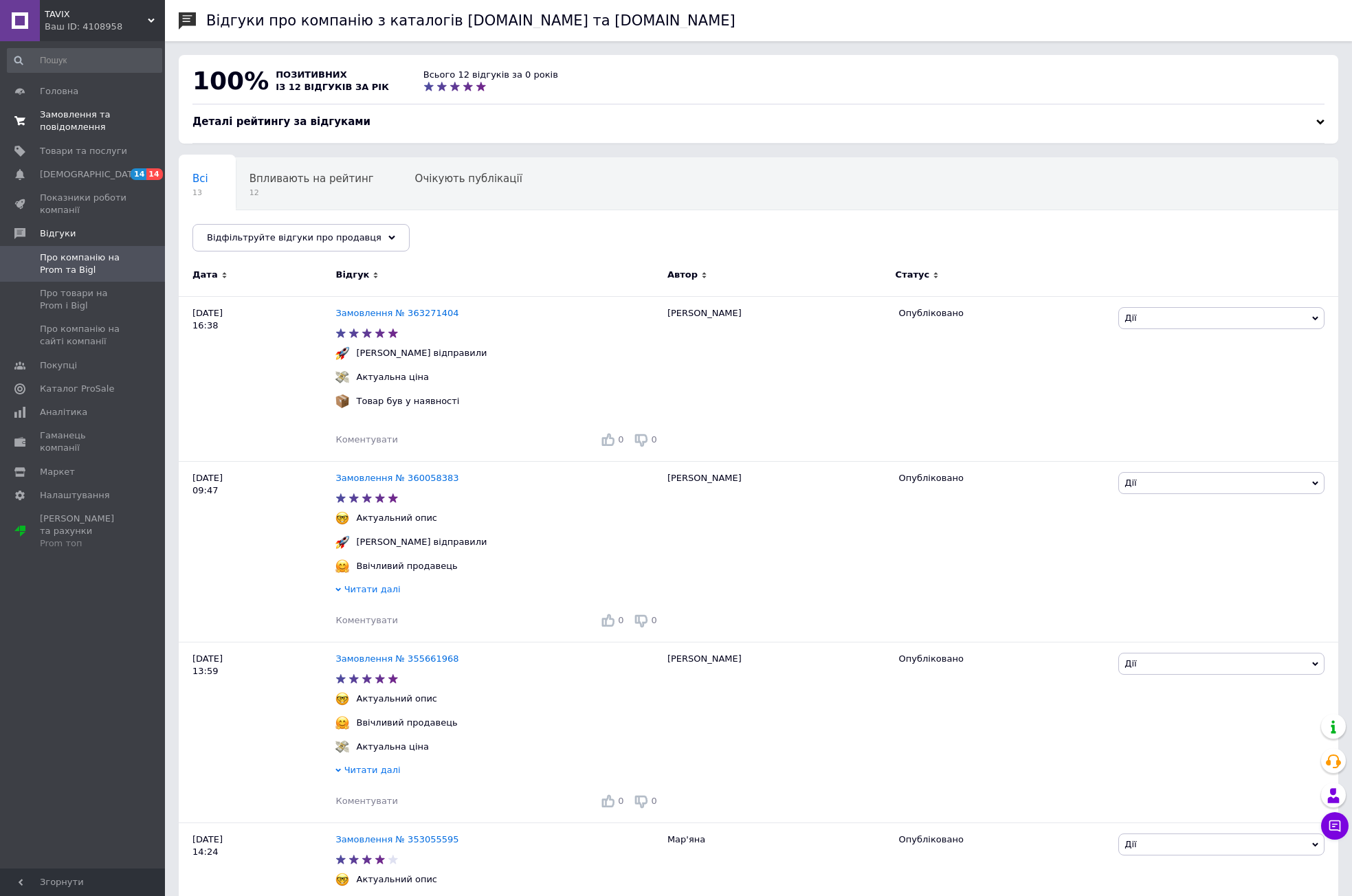
click at [111, 127] on span "Замовлення та повідомлення" at bounding box center [83, 120] width 88 height 25
